Goal: Communication & Community: Ask a question

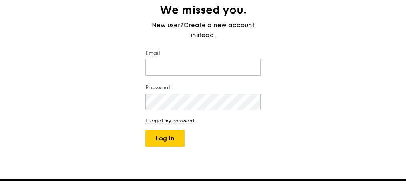
scroll to position [96, 0]
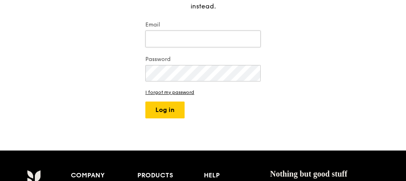
click at [228, 34] on input "Email" at bounding box center [202, 38] width 115 height 17
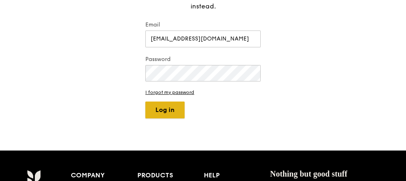
click at [181, 112] on button "Log in" at bounding box center [164, 109] width 39 height 17
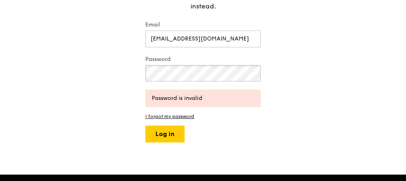
click at [134, 71] on div "Welcome back. We missed you. New user? Create a new account instead. Email hest…" at bounding box center [203, 51] width 406 height 182
click at [165, 132] on button "Log in" at bounding box center [164, 133] width 39 height 17
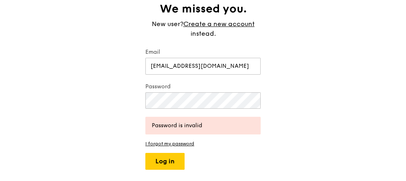
scroll to position [32, 0]
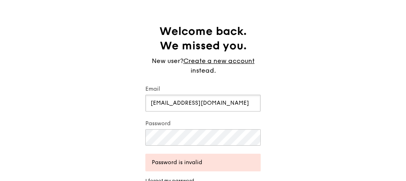
click at [206, 103] on input "[EMAIL_ADDRESS][DOMAIN_NAME]" at bounding box center [202, 103] width 115 height 17
drag, startPoint x: 229, startPoint y: 103, endPoint x: 198, endPoint y: 107, distance: 30.8
click at [198, 107] on input "hestia.cheong@warnermedia.com" at bounding box center [202, 103] width 115 height 17
click at [322, 101] on div "Welcome back. We missed you. New user? Create a new account instead. Email hest…" at bounding box center [203, 115] width 406 height 182
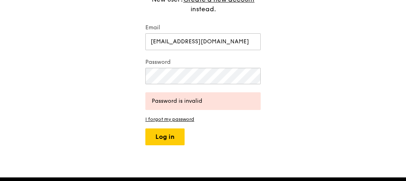
scroll to position [96, 0]
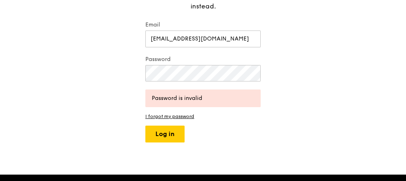
drag, startPoint x: 182, startPoint y: 83, endPoint x: 200, endPoint y: 81, distance: 18.9
click at [200, 81] on div "Password" at bounding box center [202, 69] width 115 height 28
click at [141, 69] on div "Welcome back. We missed you. New user? Create a new account instead. Email hest…" at bounding box center [203, 51] width 128 height 182
click at [139, 73] on div "Welcome back. We missed you. New user? Create a new account instead. Email hest…" at bounding box center [203, 51] width 128 height 182
click at [165, 137] on button "Log in" at bounding box center [164, 133] width 39 height 17
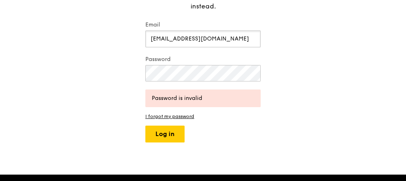
click at [204, 42] on input "[EMAIL_ADDRESS][DOMAIN_NAME]" at bounding box center [202, 38] width 115 height 17
click at [138, 70] on div "Welcome back. We missed you. New user? Create a new account instead. Email hest…" at bounding box center [203, 51] width 406 height 182
click at [162, 135] on button "Log in" at bounding box center [164, 133] width 39 height 17
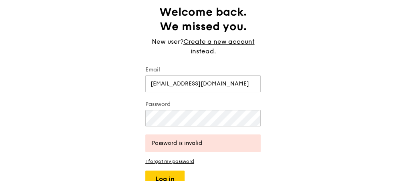
scroll to position [32, 0]
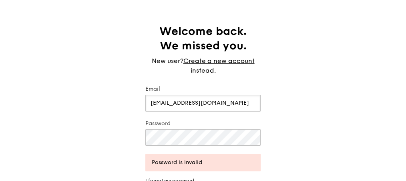
drag, startPoint x: 197, startPoint y: 104, endPoint x: 202, endPoint y: 104, distance: 5.2
click at [197, 104] on input "[EMAIL_ADDRESS][DOMAIN_NAME]" at bounding box center [202, 103] width 115 height 17
click at [206, 103] on input "[EMAIL_ADDRESS][DOMAIN_NAME]" at bounding box center [202, 103] width 115 height 17
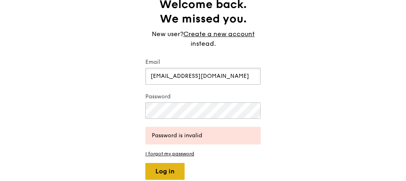
scroll to position [96, 0]
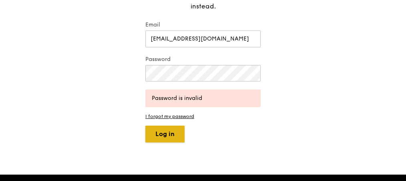
click at [176, 131] on button "Log in" at bounding box center [164, 133] width 39 height 17
click at [164, 136] on button "Log in" at bounding box center [164, 133] width 39 height 17
drag, startPoint x: 212, startPoint y: 37, endPoint x: 224, endPoint y: 39, distance: 12.2
click at [212, 37] on input "hestia.cheong@warnermedia.com" at bounding box center [202, 38] width 115 height 17
drag, startPoint x: 245, startPoint y: 38, endPoint x: 69, endPoint y: 31, distance: 176.5
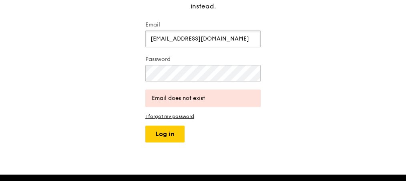
click at [69, 31] on div "Welcome back. We missed you. New user? Create a new account instead. Email hest…" at bounding box center [203, 51] width 406 height 182
type input "[EMAIL_ADDRESS][DOMAIN_NAME]"
click at [127, 69] on div "Welcome back. We missed you. New user? Create a new account instead. Email hest…" at bounding box center [203, 51] width 406 height 182
click at [165, 133] on button "Log in" at bounding box center [164, 133] width 39 height 17
click at [176, 116] on link "I forgot my password" at bounding box center [202, 116] width 115 height 6
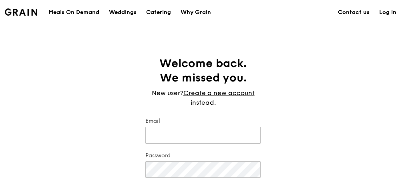
click at [388, 10] on link "Log in" at bounding box center [388, 12] width 27 height 24
click at [234, 139] on input "Email" at bounding box center [202, 135] width 115 height 17
type input "[EMAIL_ADDRESS][DOMAIN_NAME]"
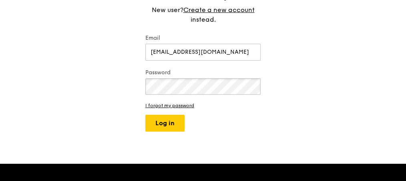
scroll to position [128, 0]
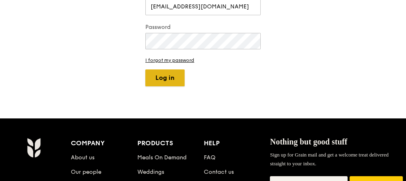
click at [170, 79] on button "Log in" at bounding box center [164, 77] width 39 height 17
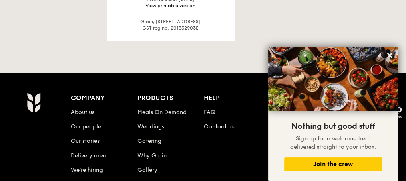
scroll to position [513, 0]
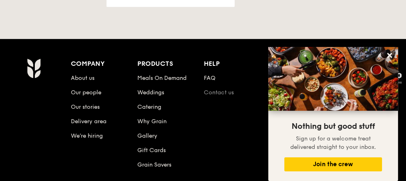
click at [224, 89] on link "Contact us" at bounding box center [219, 92] width 30 height 7
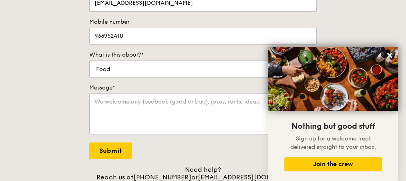
scroll to position [192, 0]
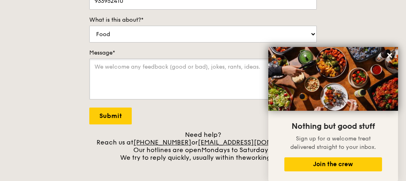
click at [216, 70] on textarea "Message*" at bounding box center [203, 79] width 228 height 41
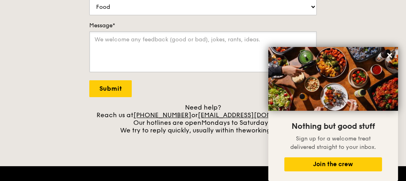
scroll to position [256, 0]
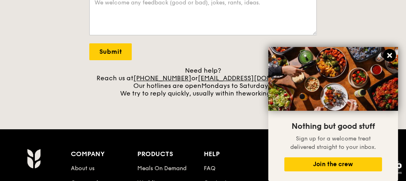
click at [392, 56] on icon at bounding box center [389, 55] width 7 height 7
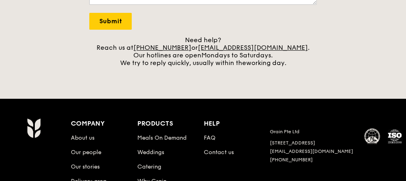
scroll to position [289, 0]
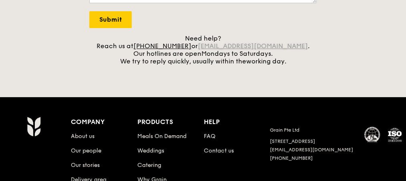
click at [265, 44] on link "[EMAIL_ADDRESS][DOMAIN_NAME]" at bounding box center [253, 46] width 110 height 8
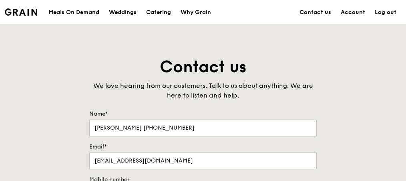
scroll to position [0, 0]
